Goal: Task Accomplishment & Management: Manage account settings

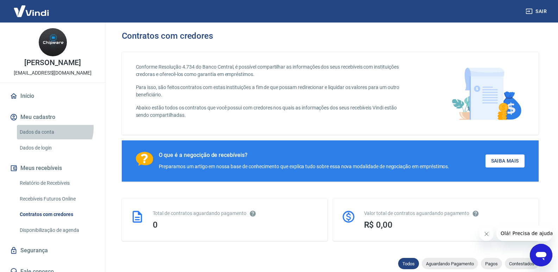
click at [54, 135] on link "Dados da conta" at bounding box center [57, 132] width 80 height 14
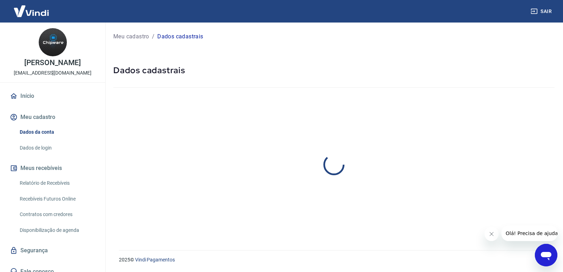
select select "RS"
